Goal: Task Accomplishment & Management: Use online tool/utility

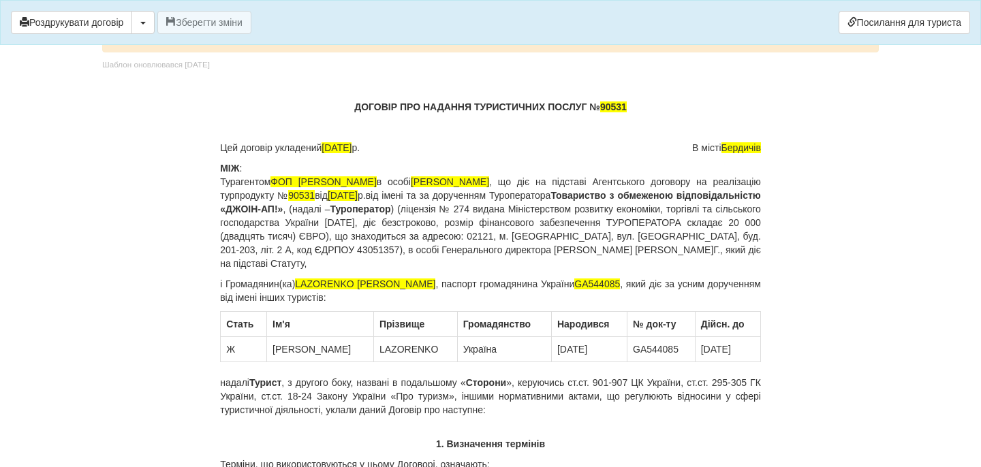
scroll to position [9066, 0]
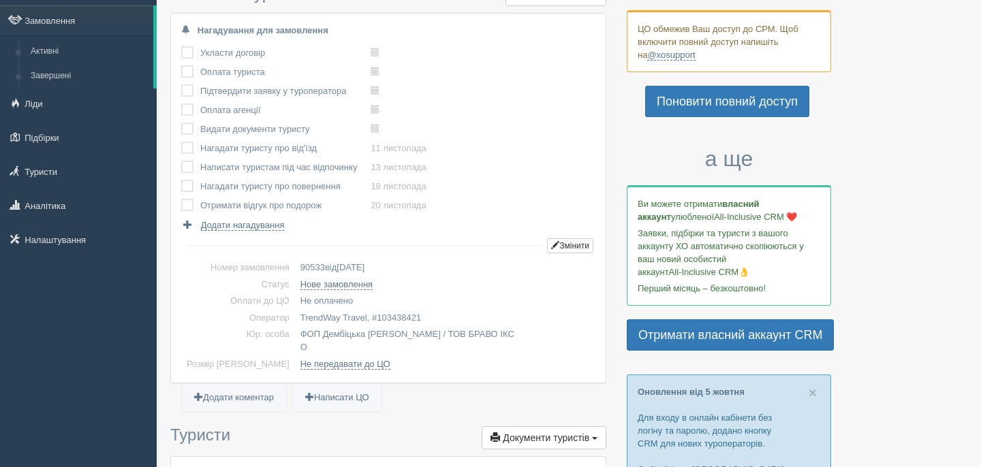
scroll to position [16, 0]
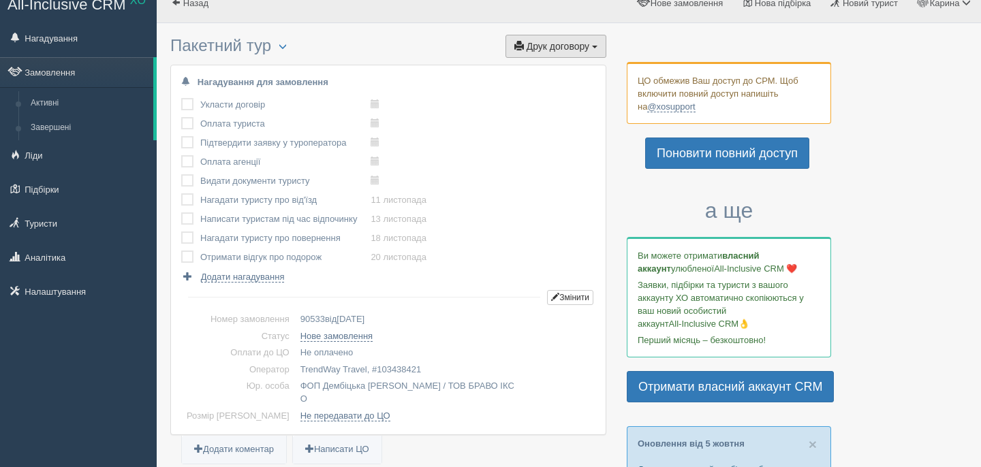
click at [573, 46] on span "Друк договору" at bounding box center [557, 46] width 63 height 11
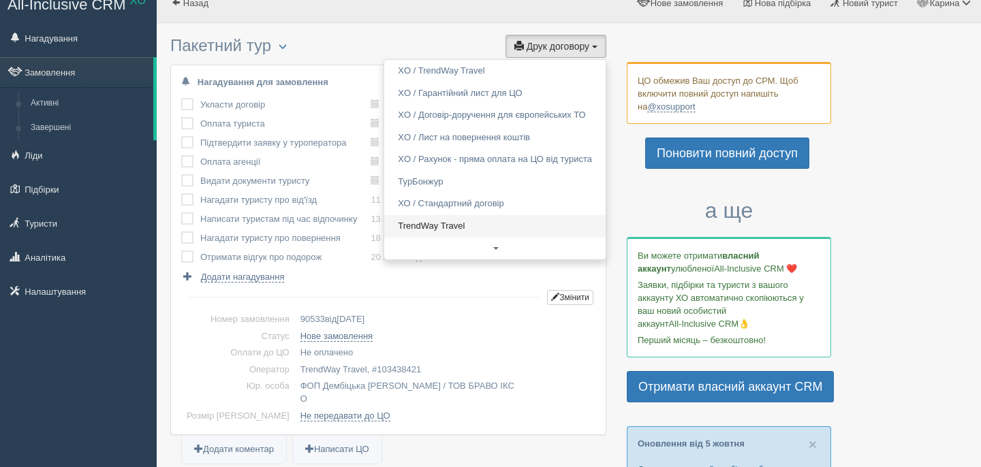
click at [462, 223] on link "TrendWay Travel" at bounding box center [494, 226] width 221 height 22
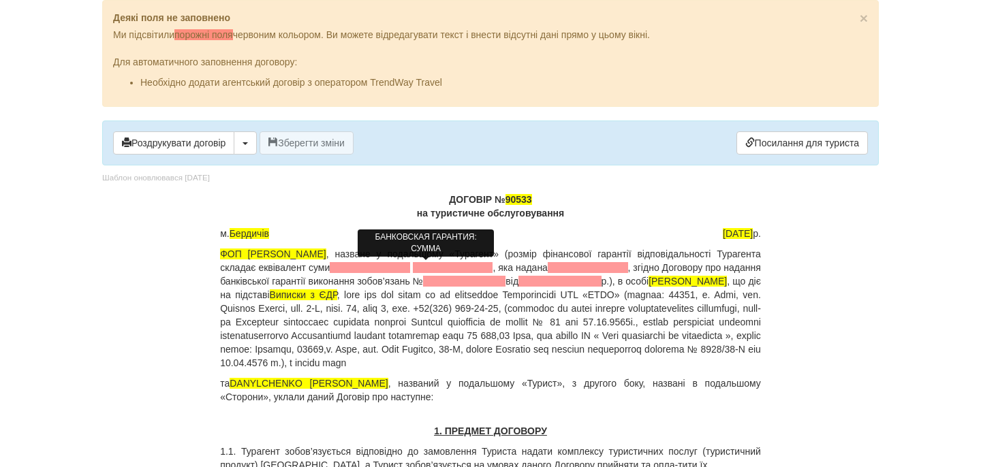
click at [396, 266] on span at bounding box center [370, 267] width 80 height 11
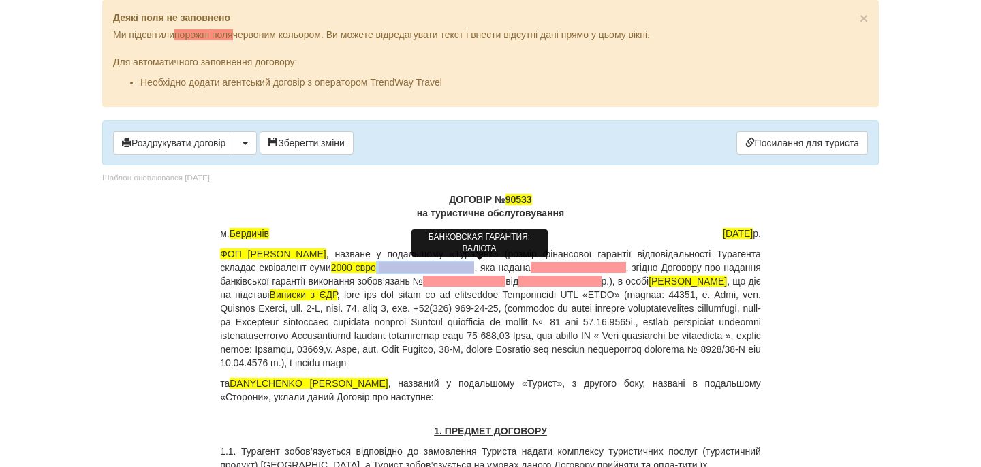
drag, startPoint x: 436, startPoint y: 268, endPoint x: 519, endPoint y: 268, distance: 83.1
click at [519, 268] on p "ФОП Дембіцька Карина Сергіївна , назване у подальшому «Турагент» (розмір фінанс…" at bounding box center [490, 308] width 541 height 123
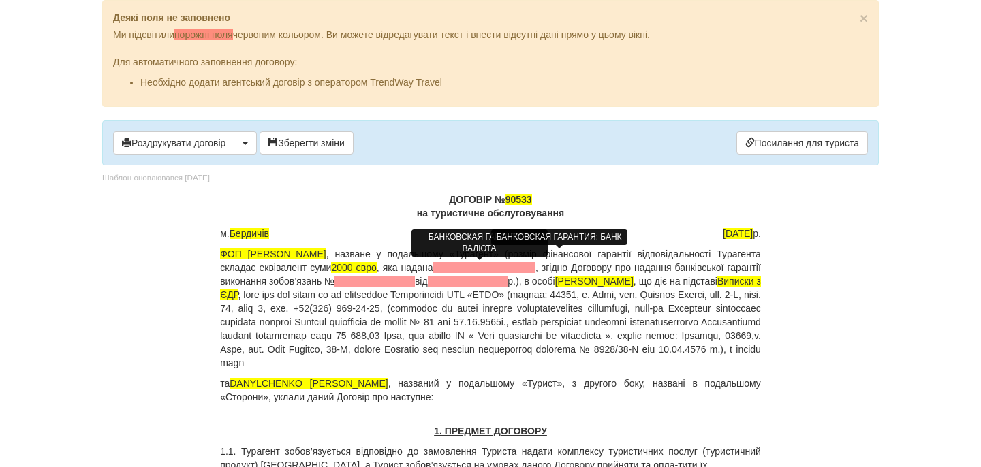
click at [516, 268] on span at bounding box center [483, 267] width 102 height 11
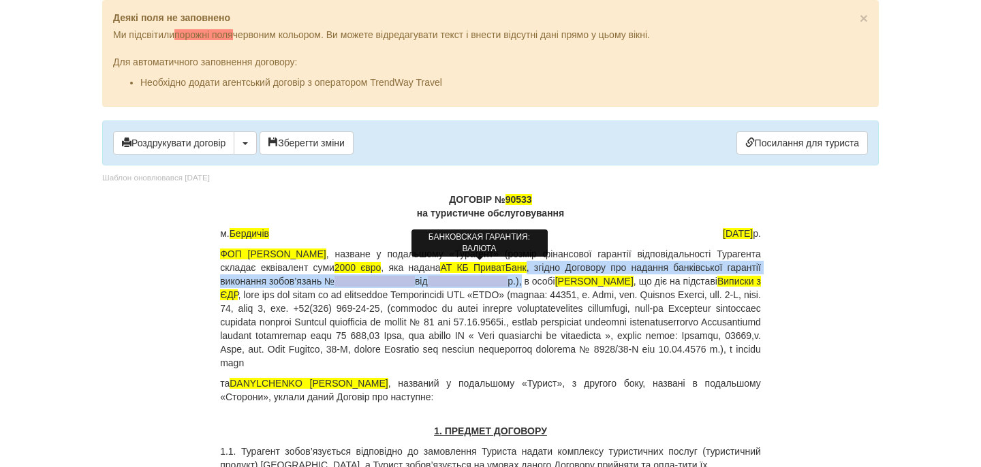
drag, startPoint x: 607, startPoint y: 268, endPoint x: 635, endPoint y: 280, distance: 29.6
click at [635, 280] on p "ФОП Дембіцька Карина Сергіївна , назване у подальшому «Турагент» (розмір фінанс…" at bounding box center [490, 308] width 541 height 123
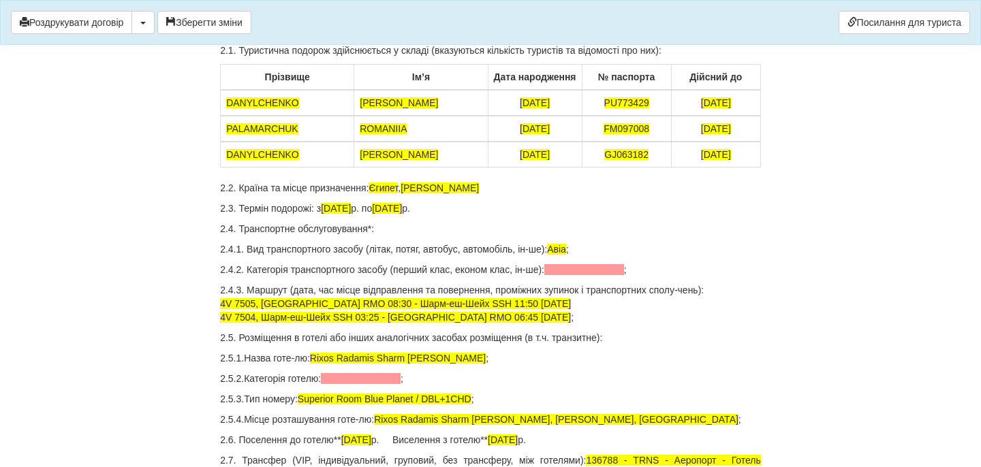
scroll to position [456, 0]
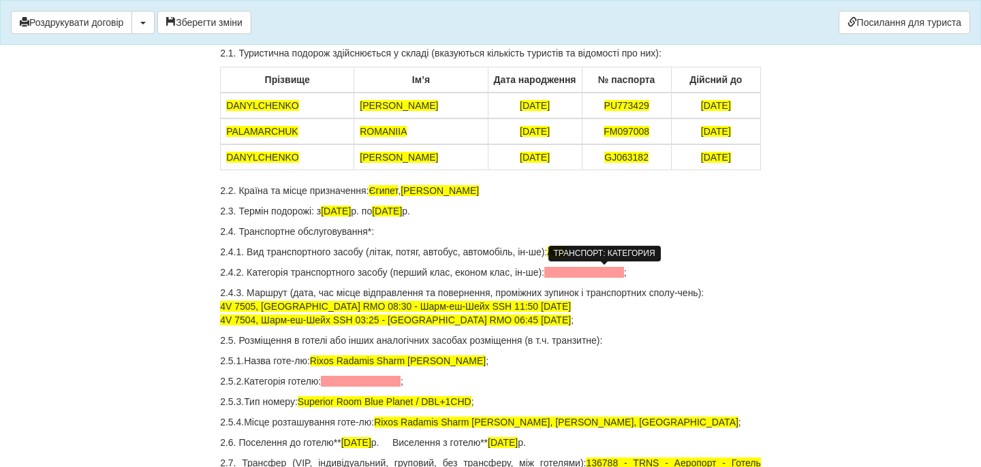
click at [614, 274] on span at bounding box center [584, 272] width 80 height 11
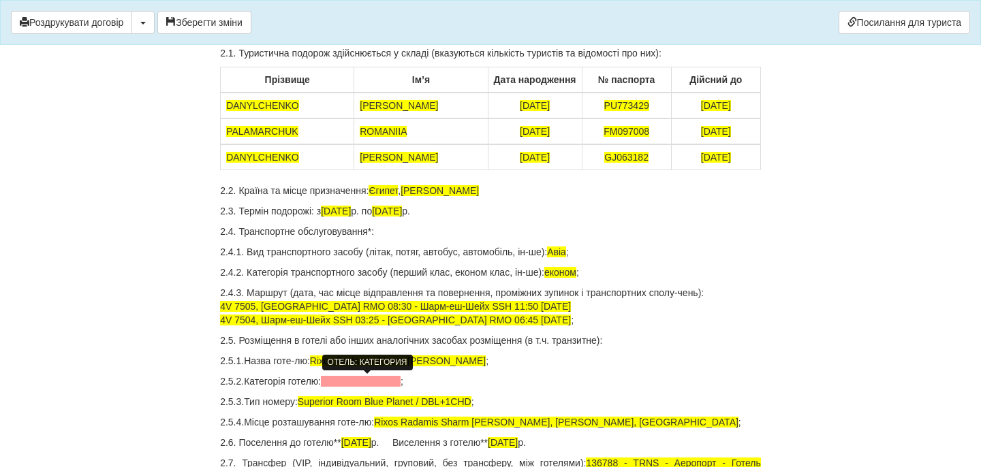
click at [374, 381] on span at bounding box center [361, 381] width 80 height 11
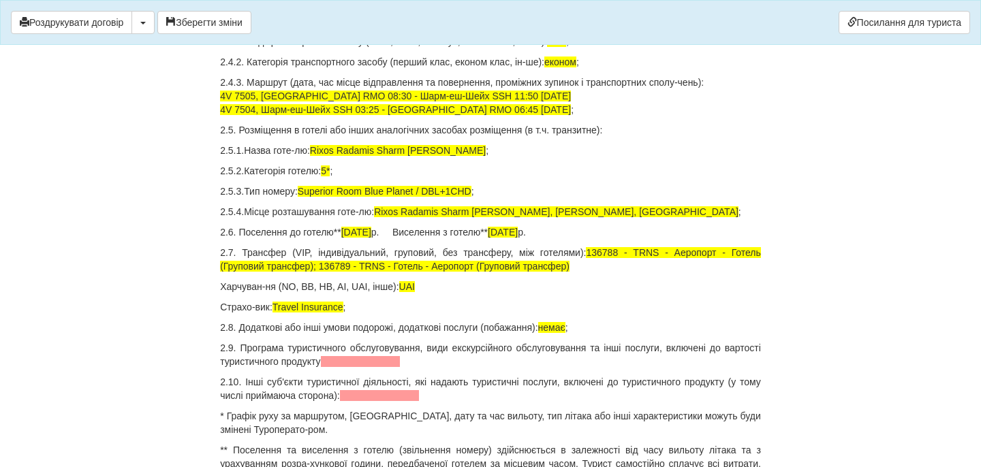
scroll to position [669, 0]
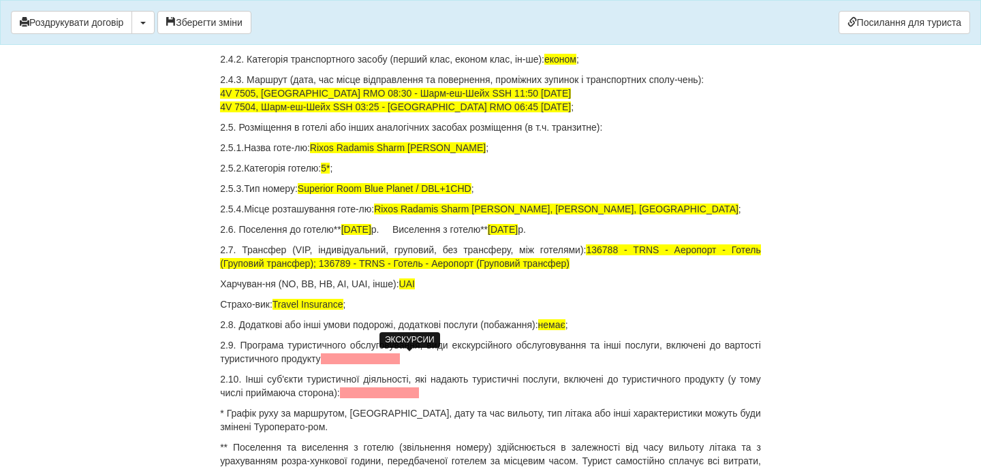
click at [400, 356] on span at bounding box center [361, 358] width 80 height 11
click at [420, 393] on span at bounding box center [380, 392] width 80 height 11
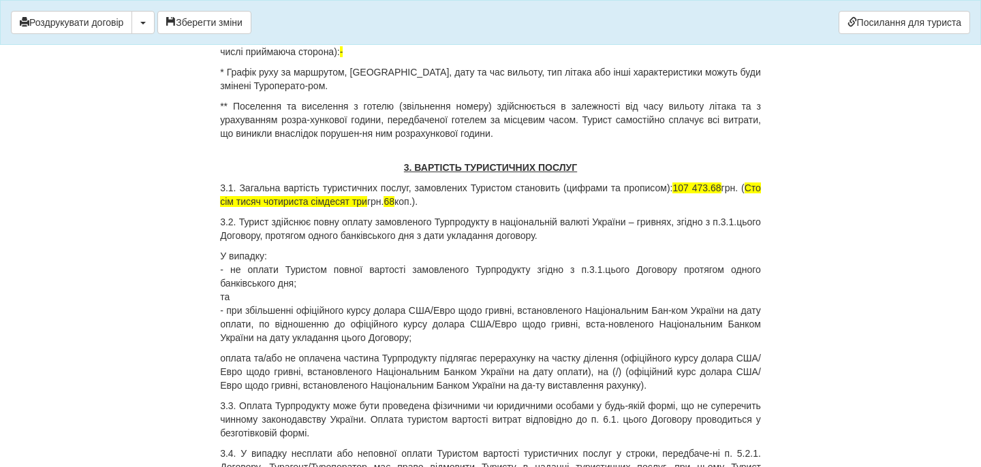
scroll to position [1009, 0]
drag, startPoint x: 701, startPoint y: 189, endPoint x: 738, endPoint y: 189, distance: 36.1
click at [721, 189] on span "107 473.68" at bounding box center [696, 188] width 48 height 11
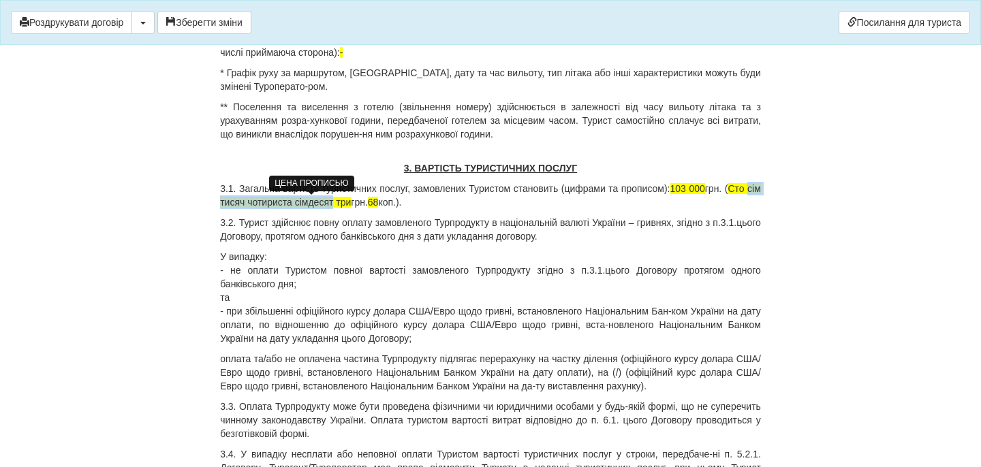
drag, startPoint x: 242, startPoint y: 203, endPoint x: 380, endPoint y: 204, distance: 137.6
click at [379, 204] on span "Сто сім тисяч чотириста сімдесят три" at bounding box center [490, 195] width 541 height 25
click at [274, 199] on span "68" at bounding box center [269, 202] width 11 height 11
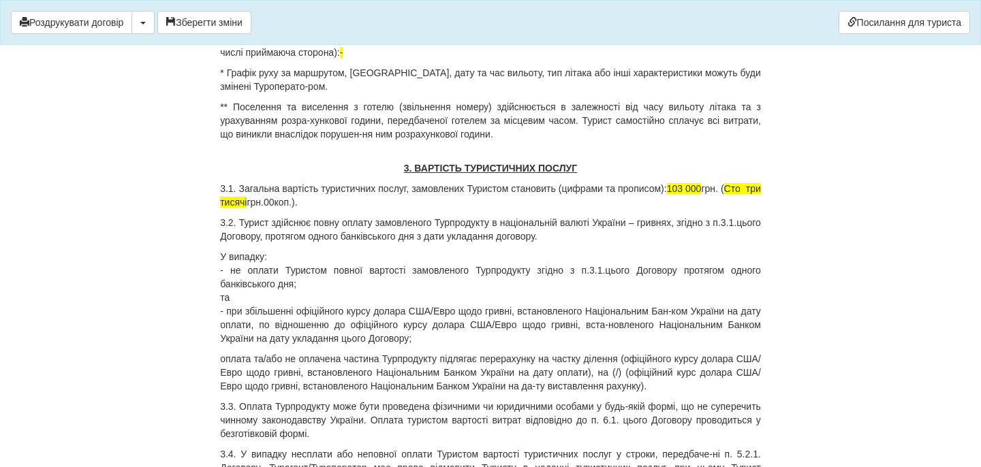
click at [376, 204] on p "3.1. Загальна вартість туристичних послуг, замовлених Туристом становить (цифра…" at bounding box center [490, 195] width 541 height 27
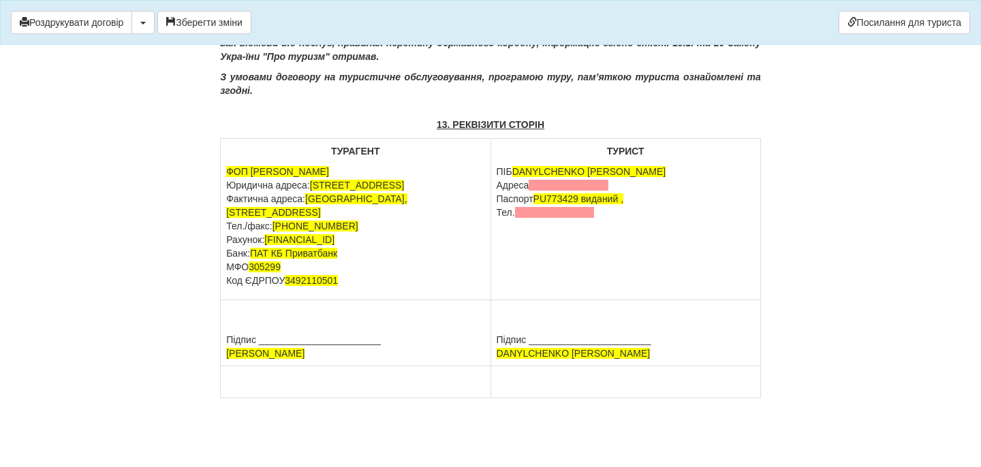
scroll to position [6451, 0]
drag, startPoint x: 618, startPoint y: 336, endPoint x: 499, endPoint y: 338, distance: 119.2
click at [497, 219] on p "ПІБ DANYLCHENKO PETRO Адреса Паспорт PU773429 виданий , Тел." at bounding box center [625, 192] width 258 height 54
drag, startPoint x: 589, startPoint y: 338, endPoint x: 607, endPoint y: 360, distance: 28.6
click at [607, 300] on td "ТУРИСТ ПІБ DANYLCHENKO PETRO Паспорт PU773429 виданий , Тел." at bounding box center [625, 219] width 270 height 161
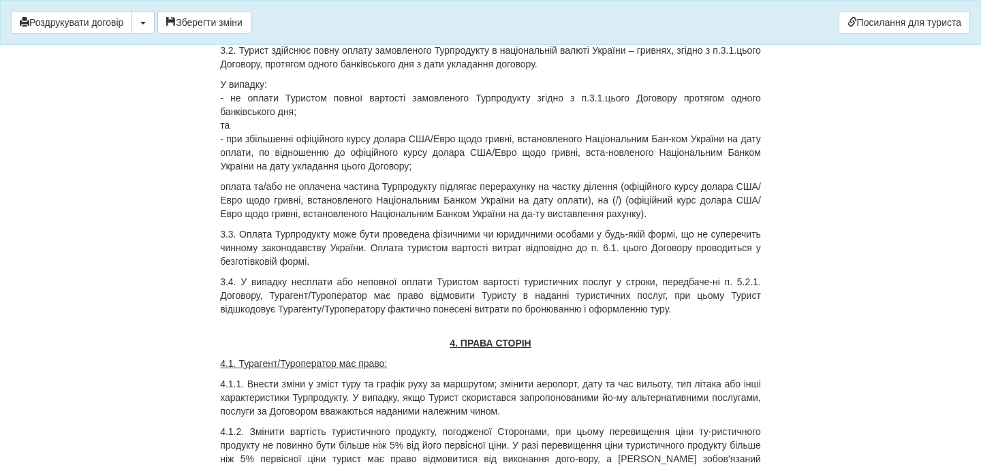
scroll to position [705, 0]
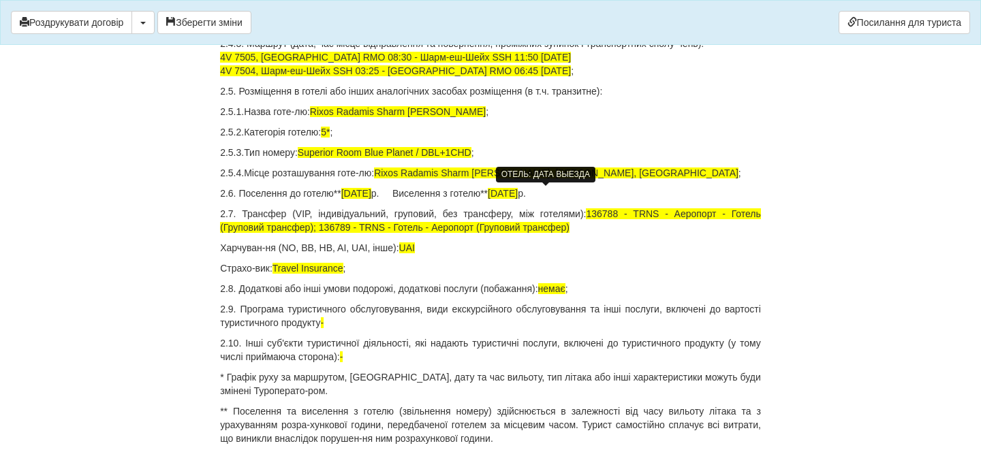
click at [518, 193] on span "[DATE]" at bounding box center [503, 193] width 30 height 11
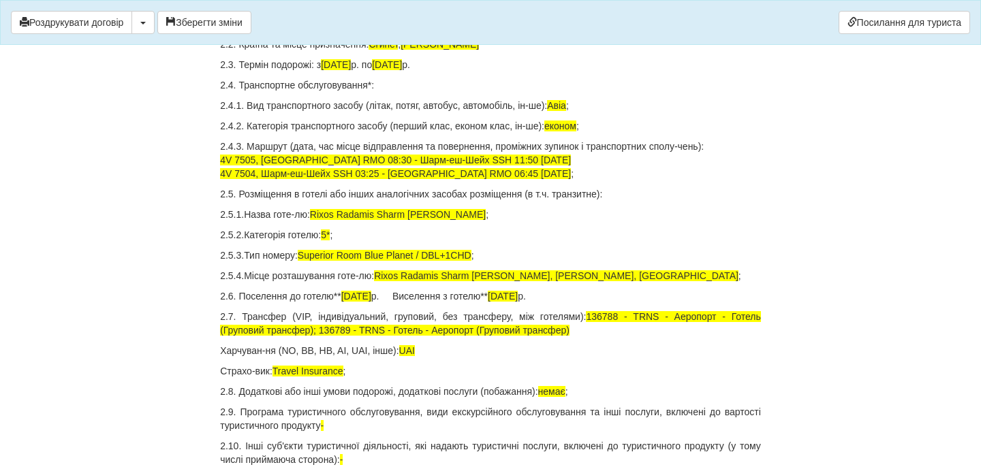
scroll to position [595, 0]
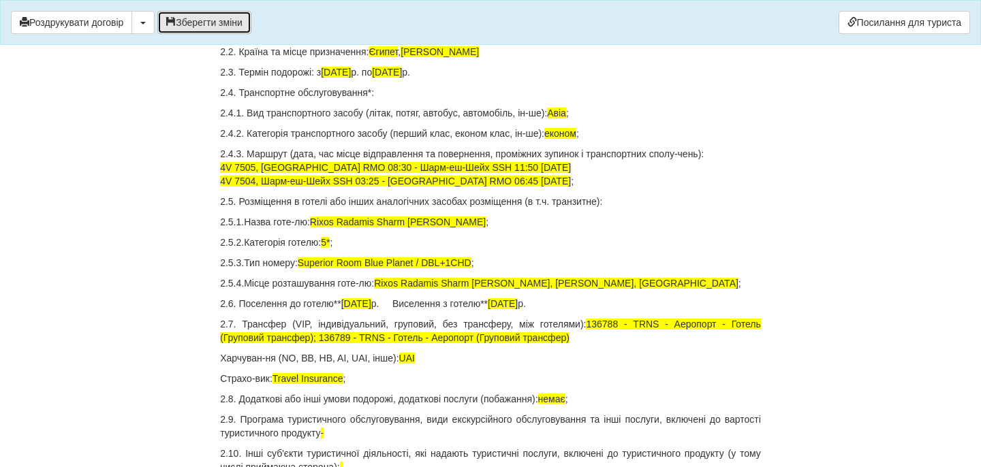
click at [229, 27] on button "Зберегти зміни" at bounding box center [204, 22] width 94 height 23
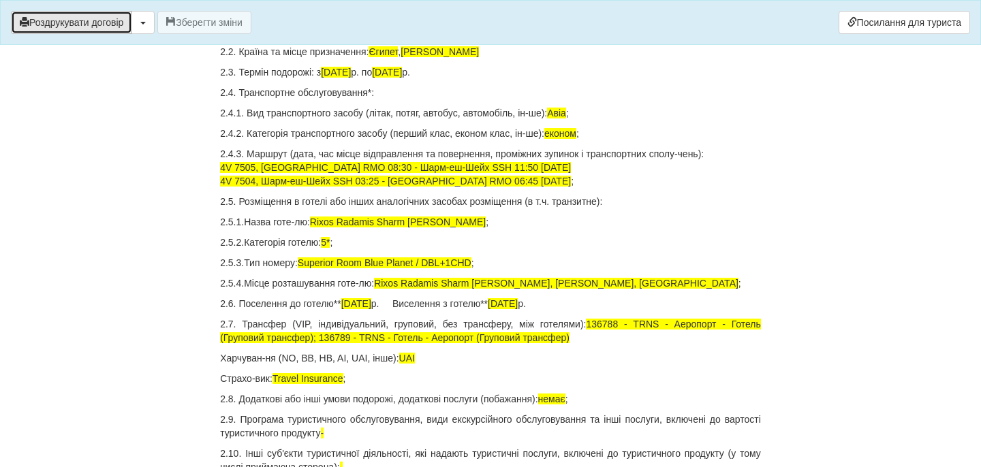
click at [120, 29] on button "Роздрукувати договір" at bounding box center [71, 22] width 121 height 23
